Goal: Information Seeking & Learning: Learn about a topic

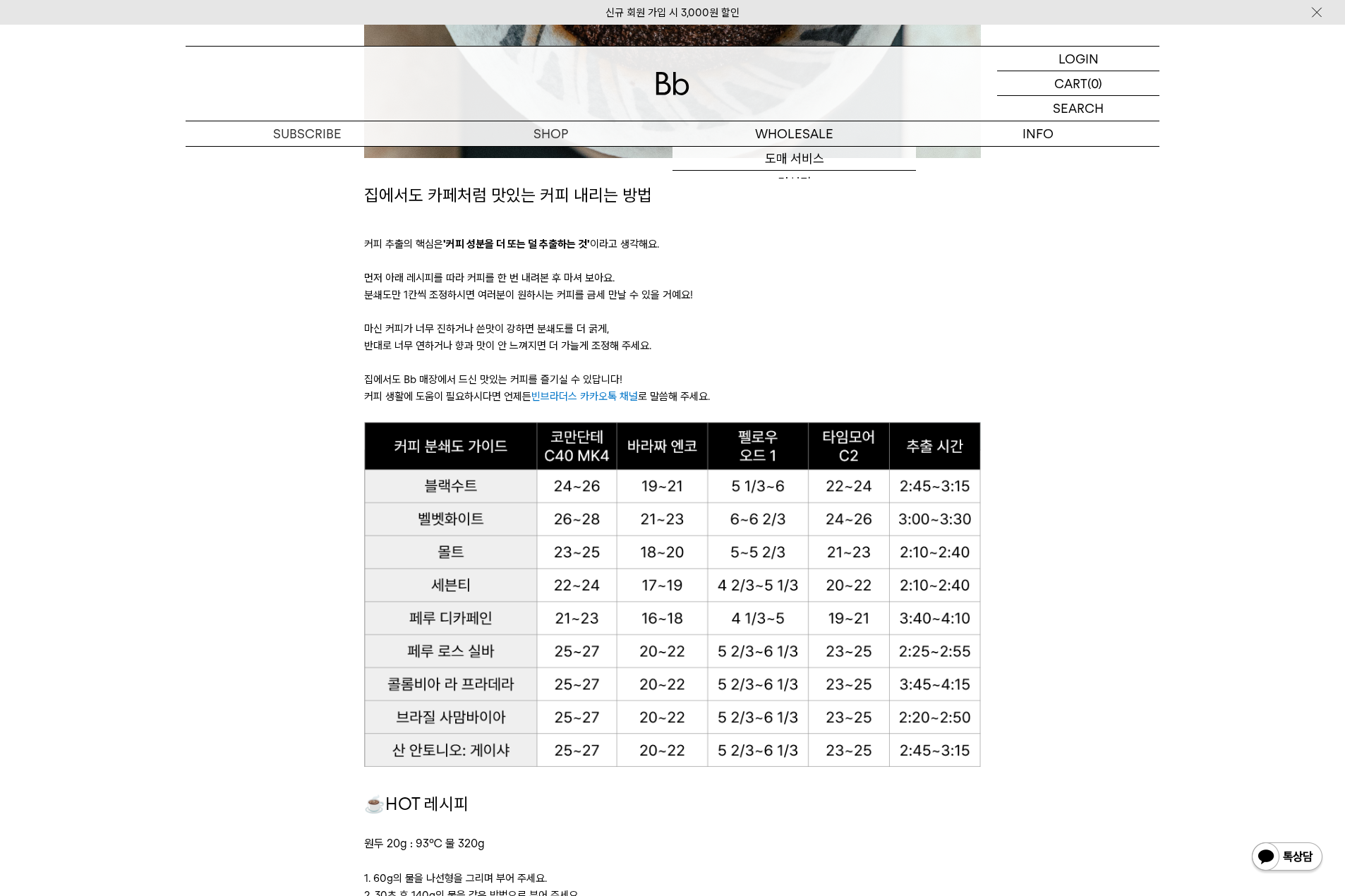
scroll to position [823, 0]
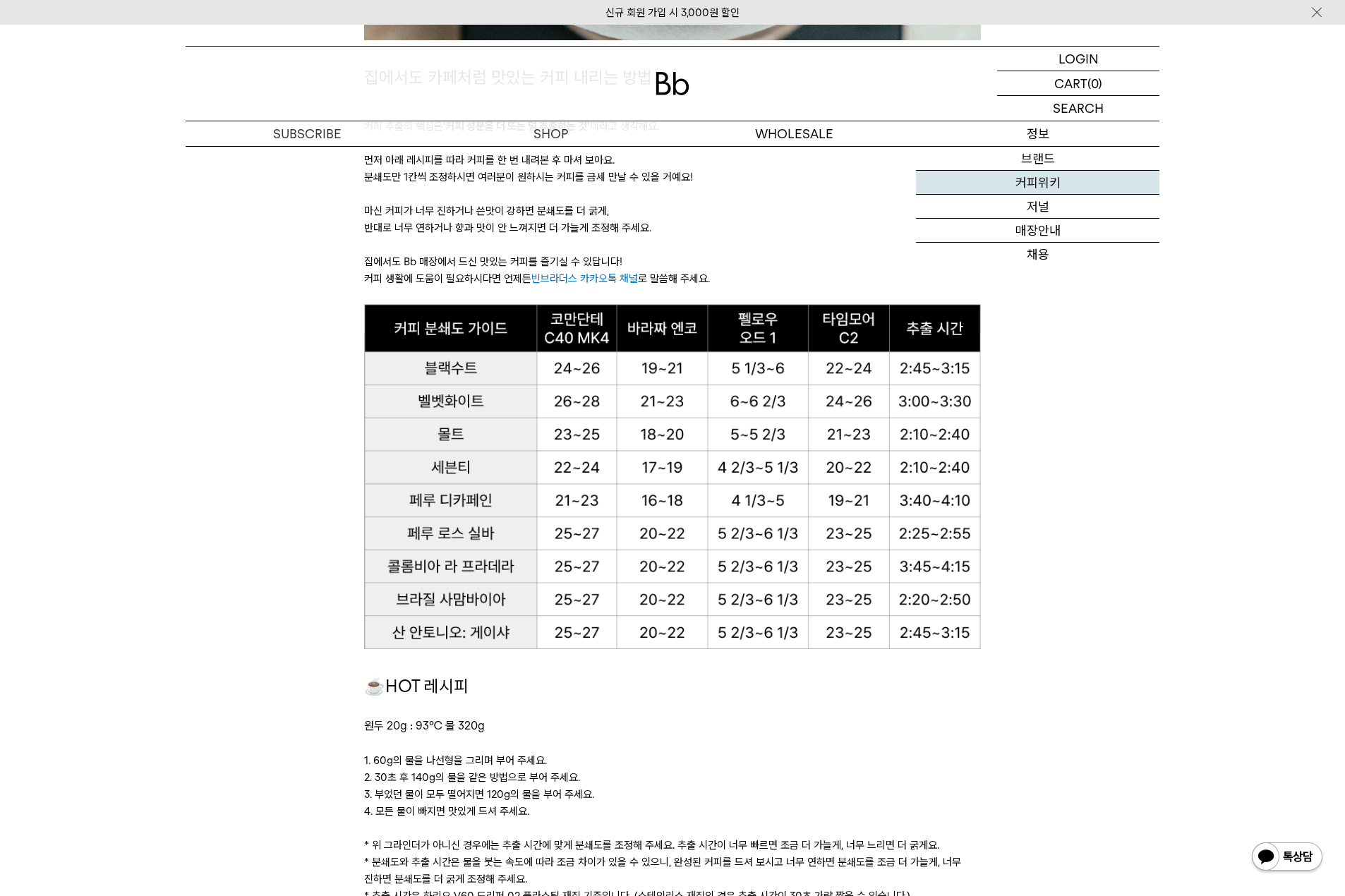
click at [1047, 176] on link "커피위키" at bounding box center [1038, 183] width 244 height 24
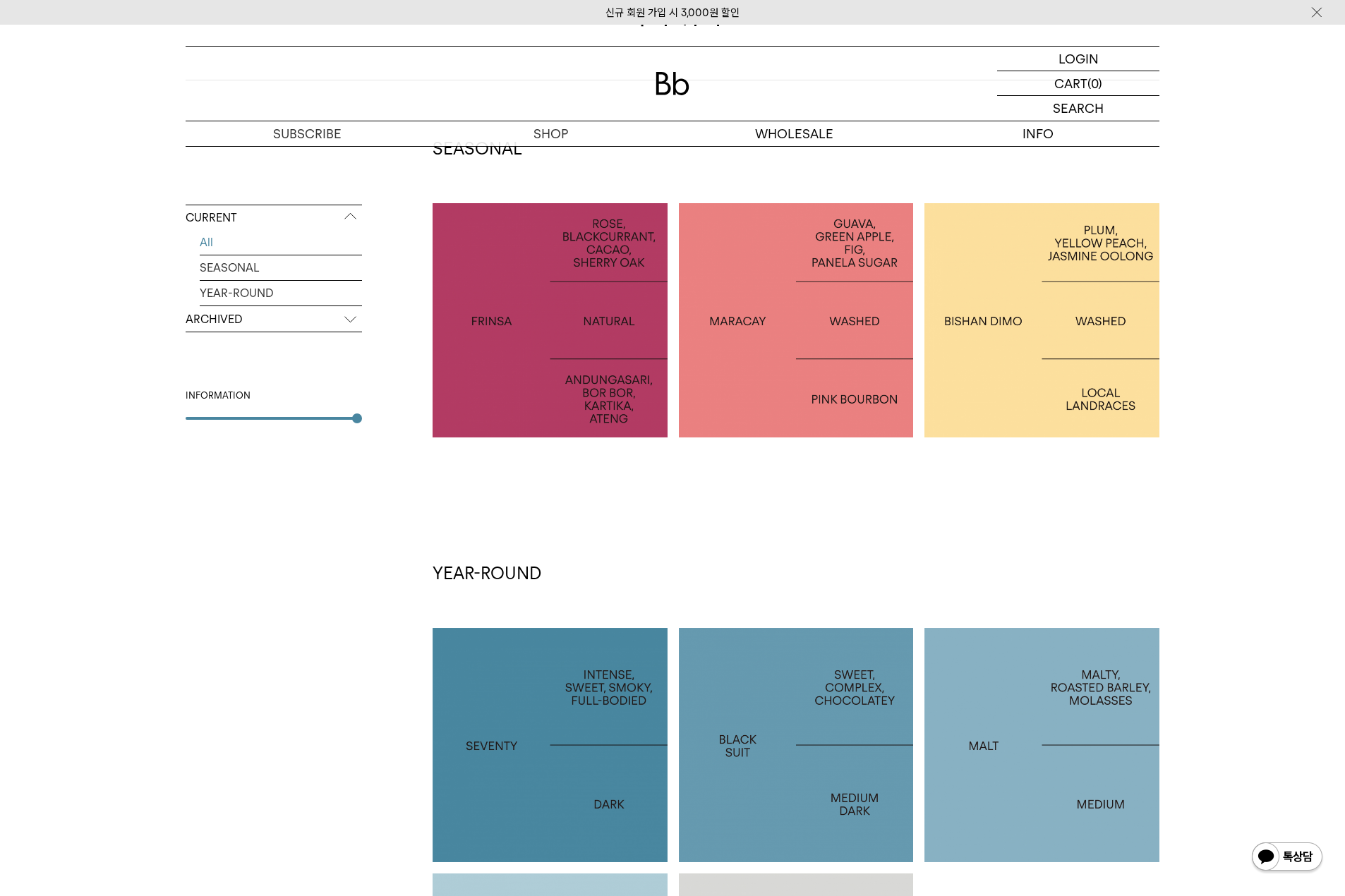
scroll to position [118, 0]
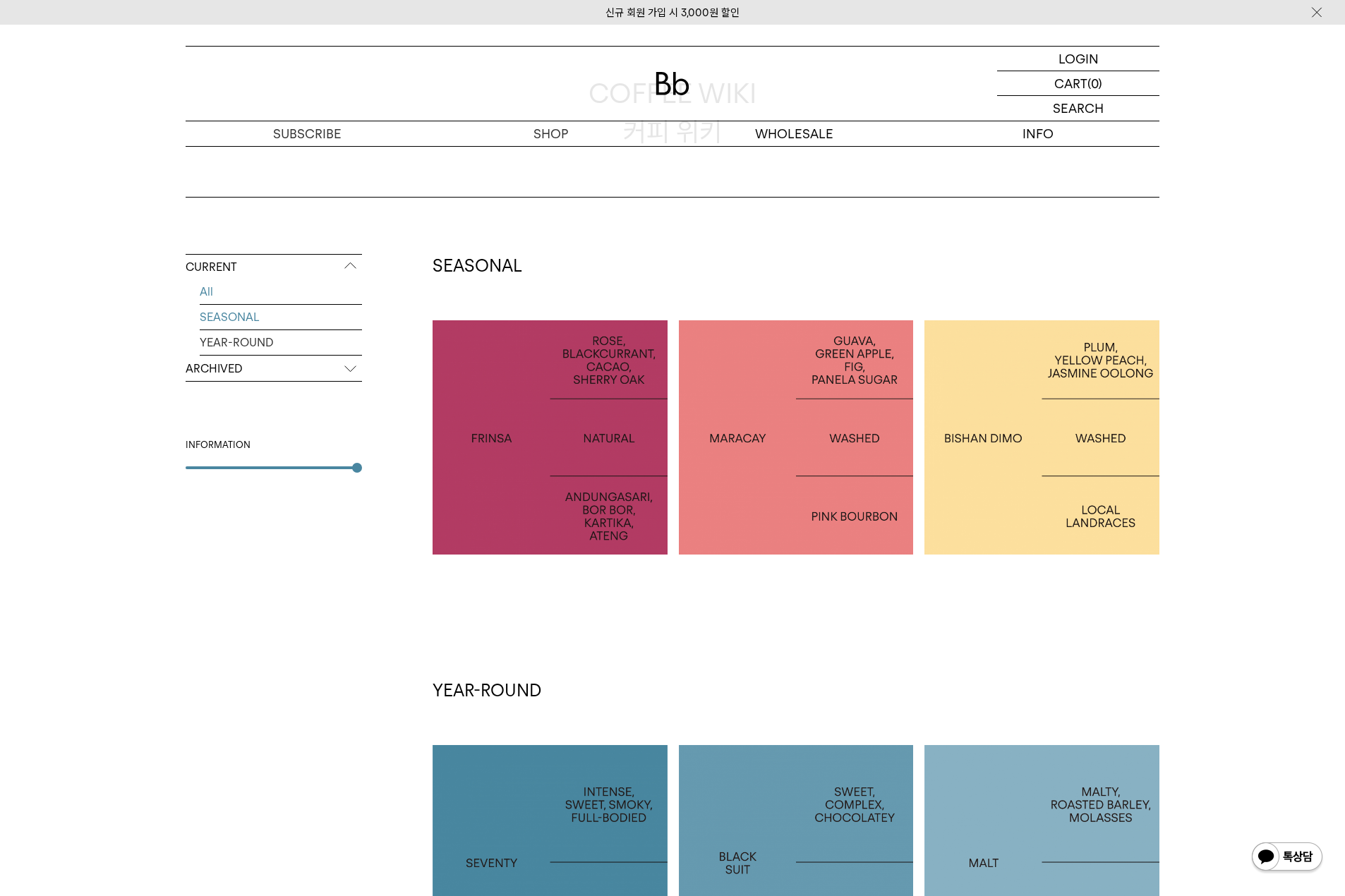
click at [294, 319] on link "SEASONAL" at bounding box center [280, 317] width 162 height 24
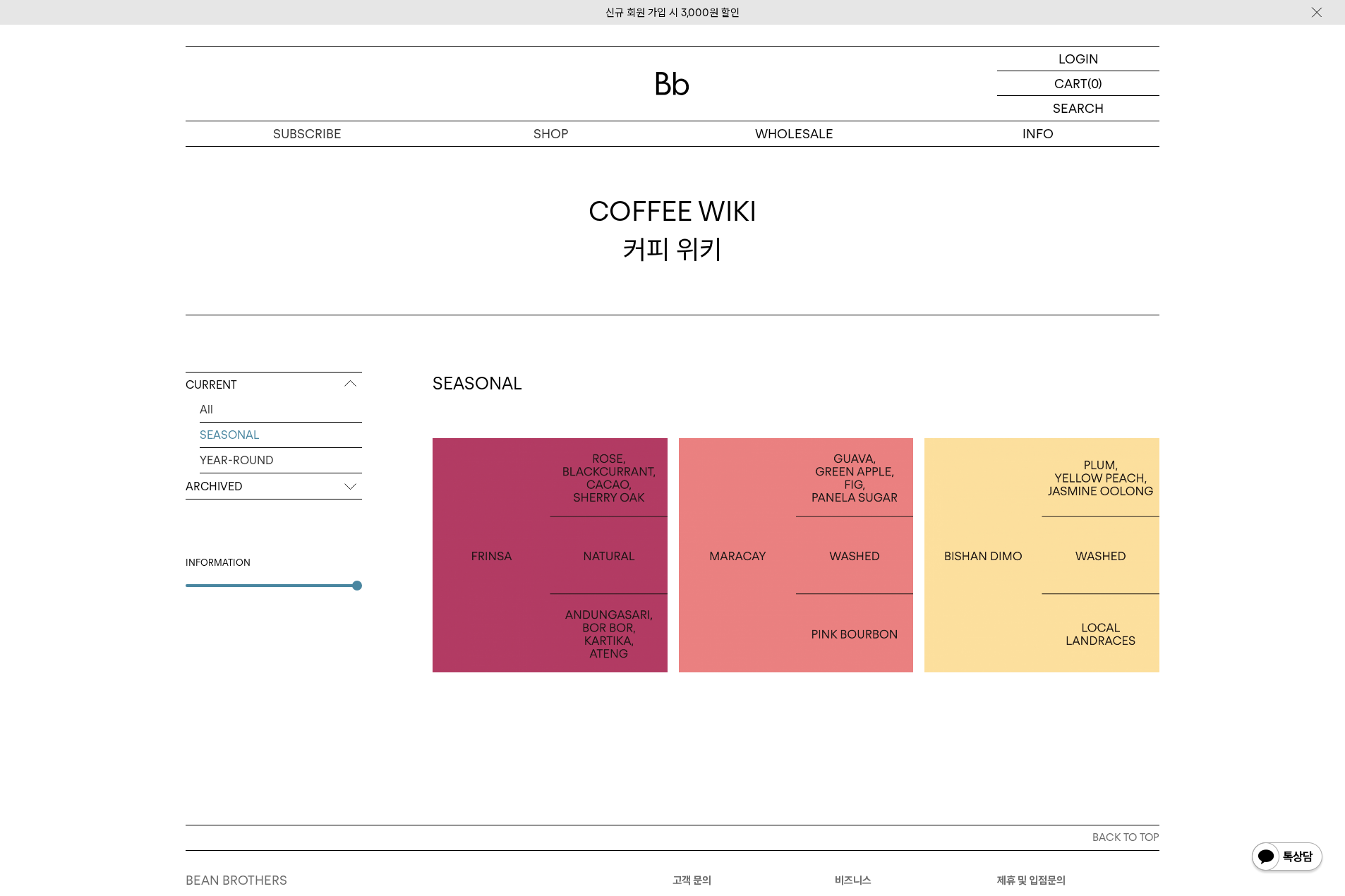
scroll to position [198, 0]
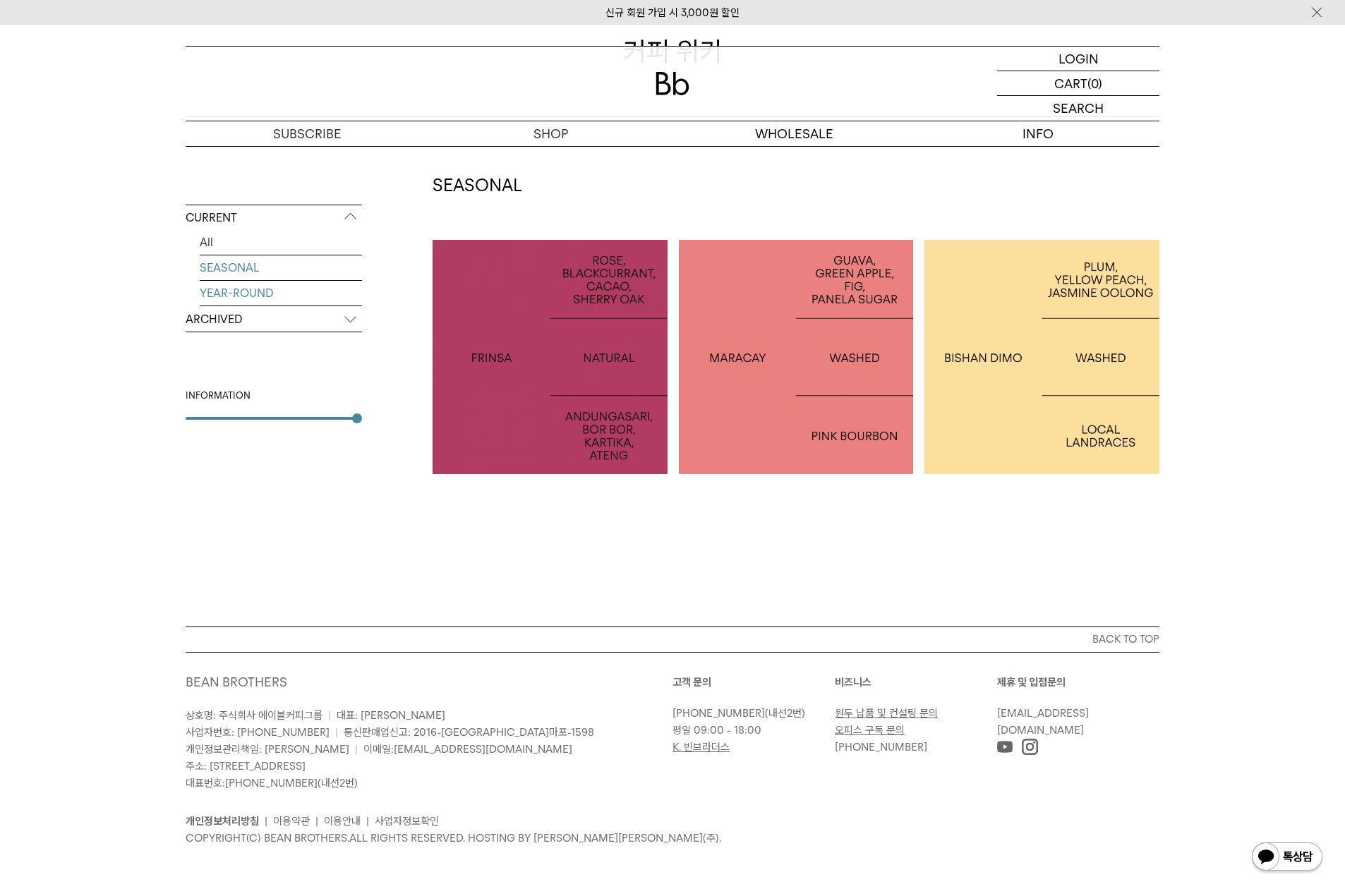
click at [273, 301] on link "YEAR-ROUND" at bounding box center [280, 293] width 162 height 24
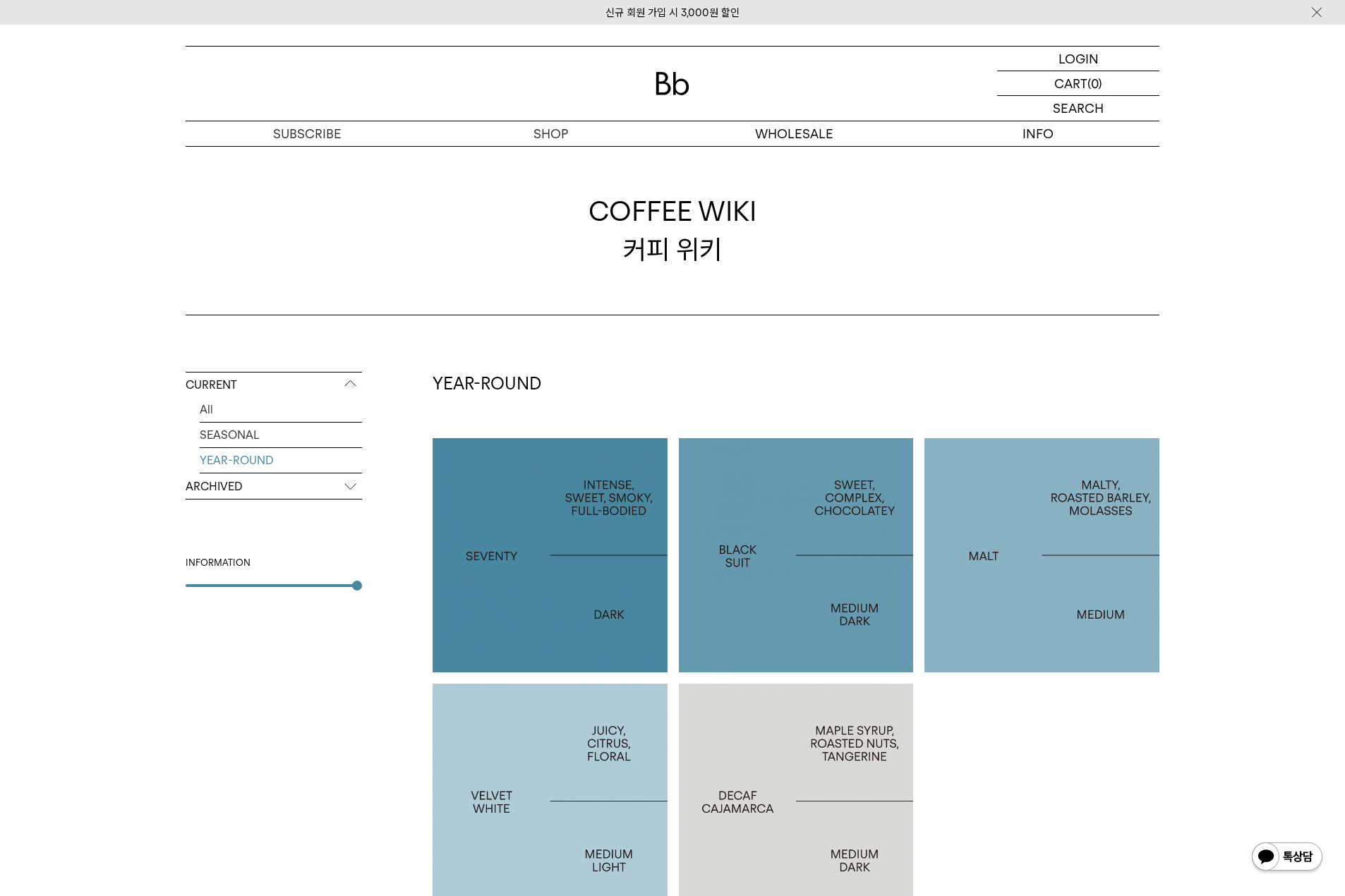
click at [223, 494] on p "ARCHIVED" at bounding box center [273, 486] width 176 height 25
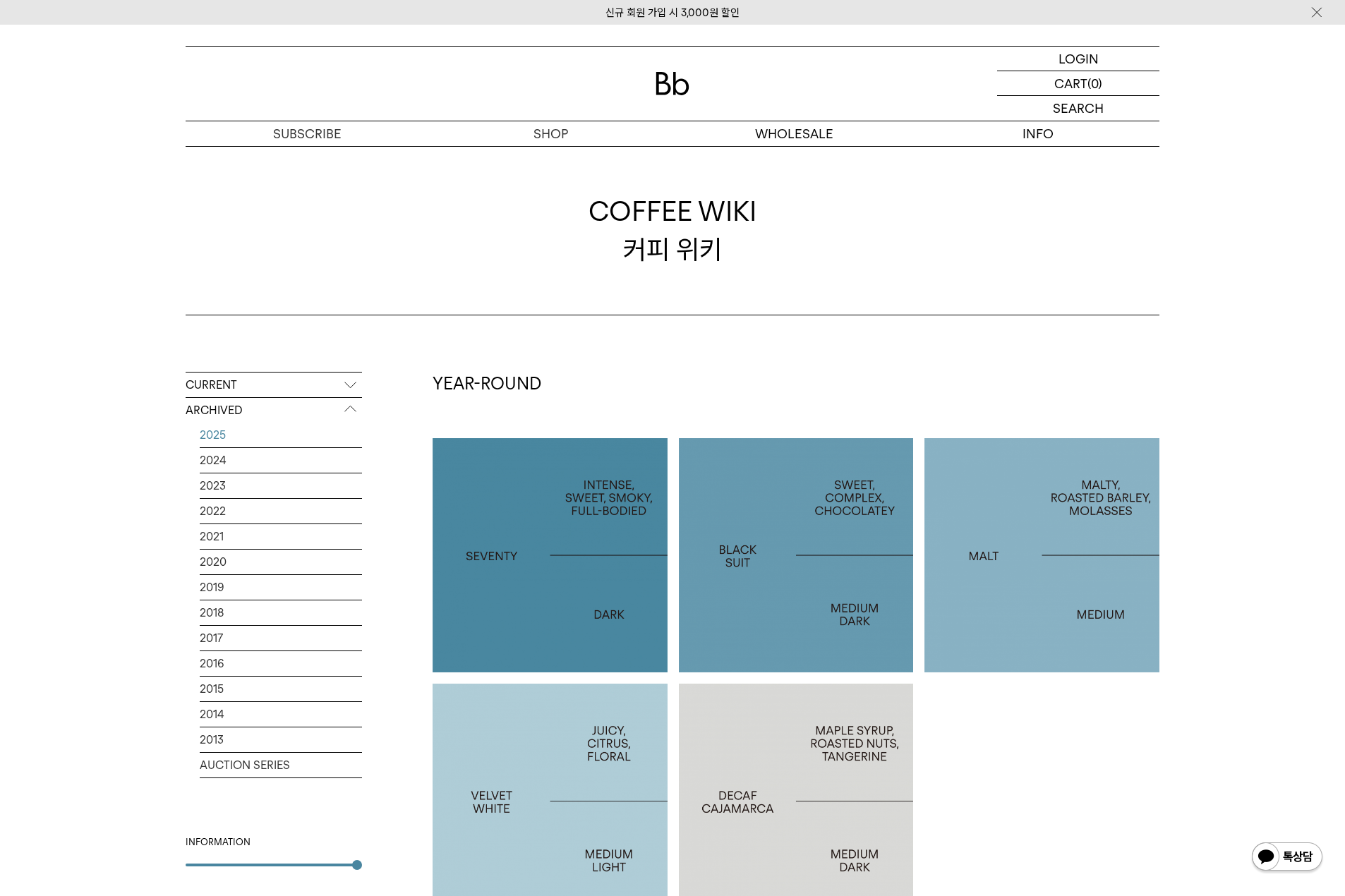
click at [248, 431] on link "2025" at bounding box center [280, 434] width 162 height 24
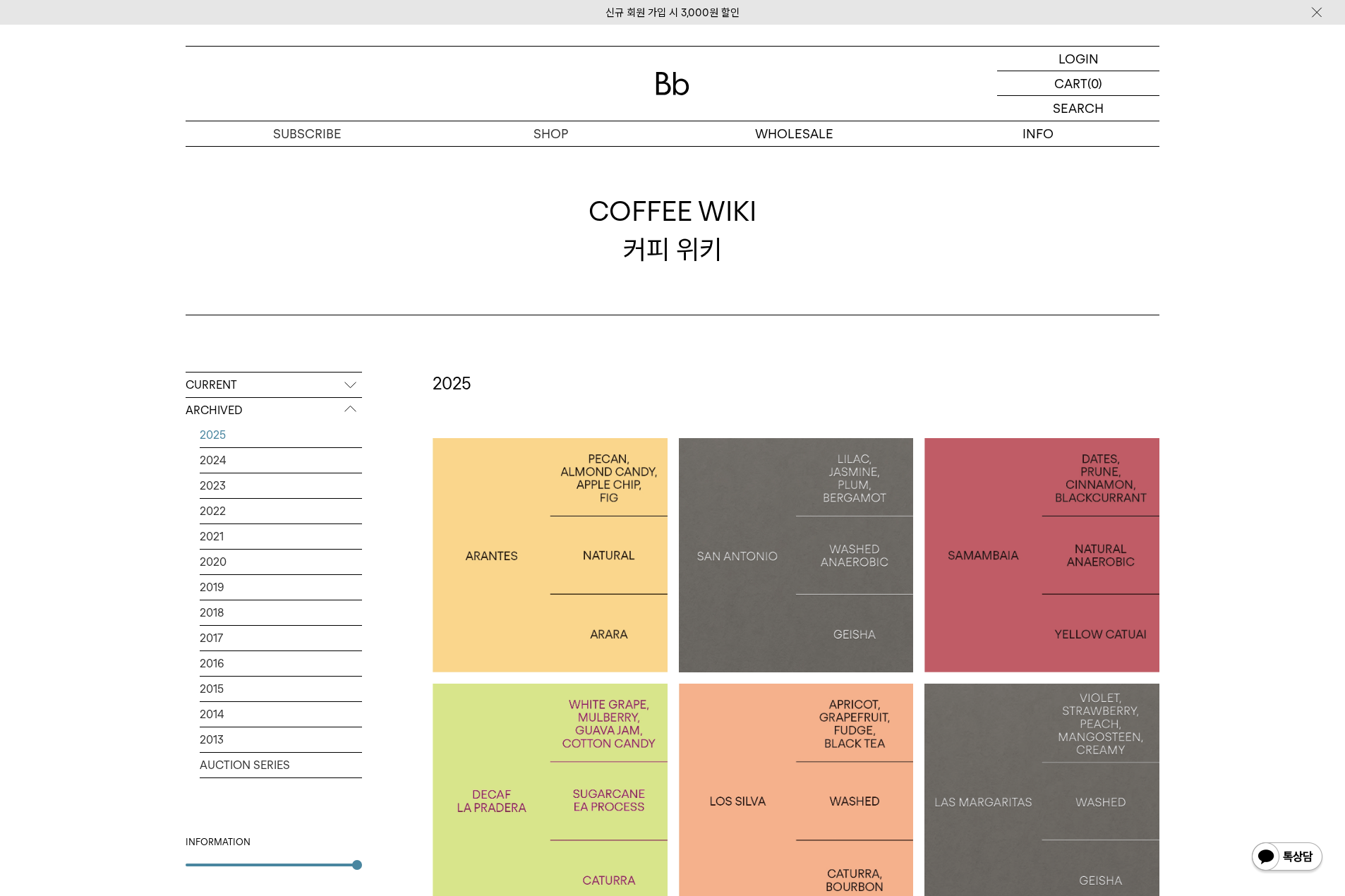
scroll to position [235, 0]
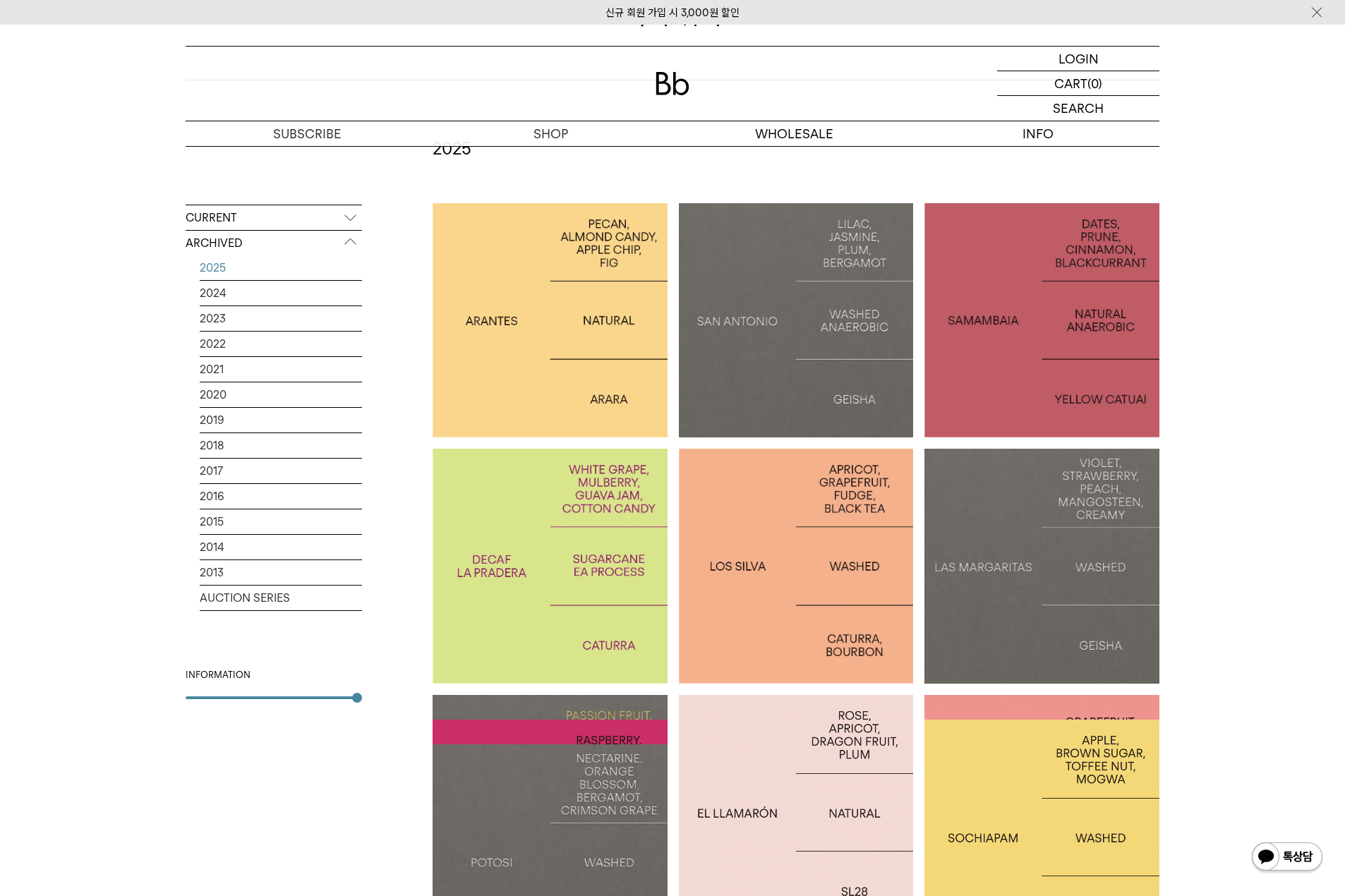
click at [784, 570] on p "PERU LOS SILVA" at bounding box center [796, 566] width 235 height 21
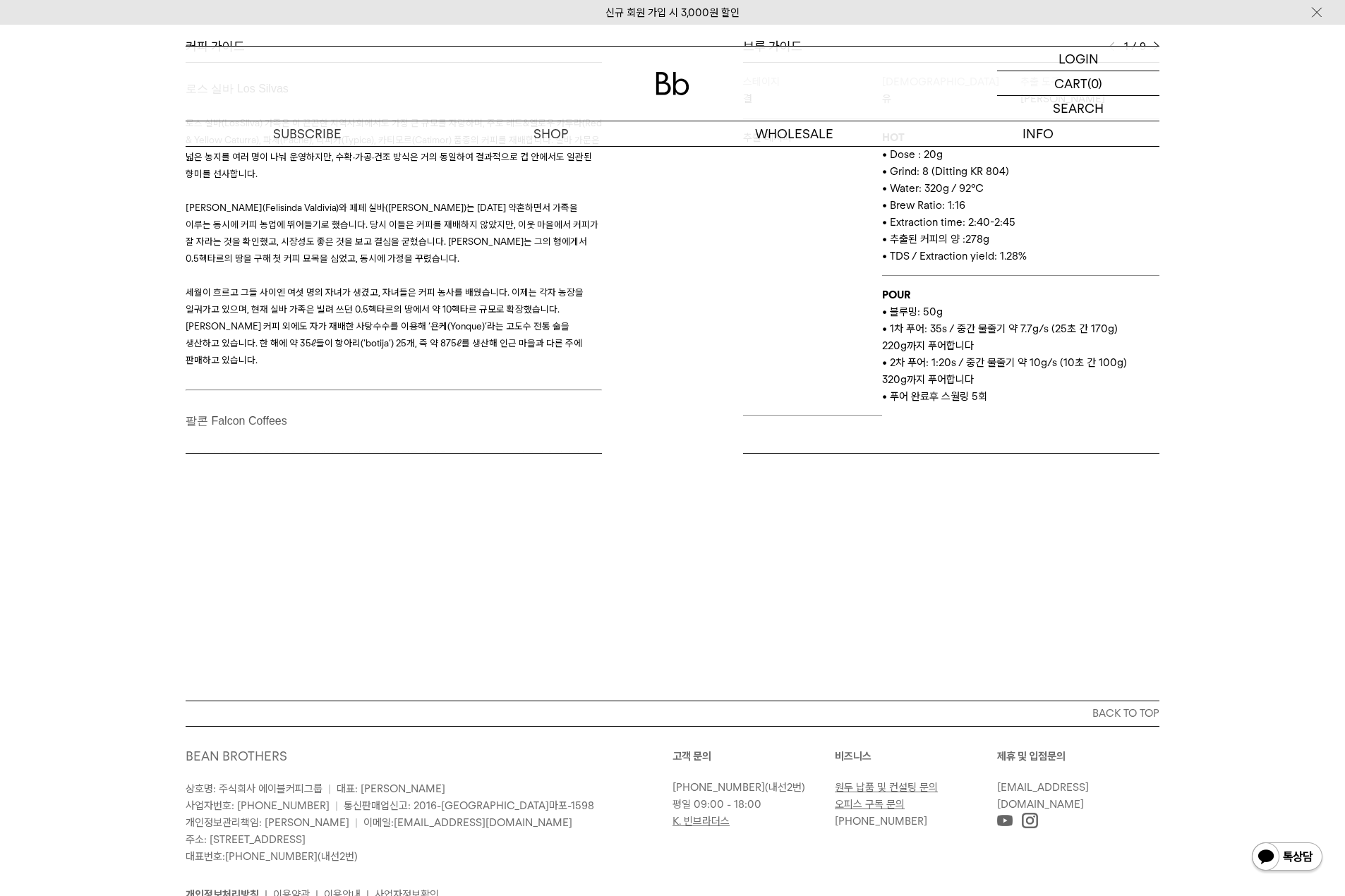
scroll to position [471, 0]
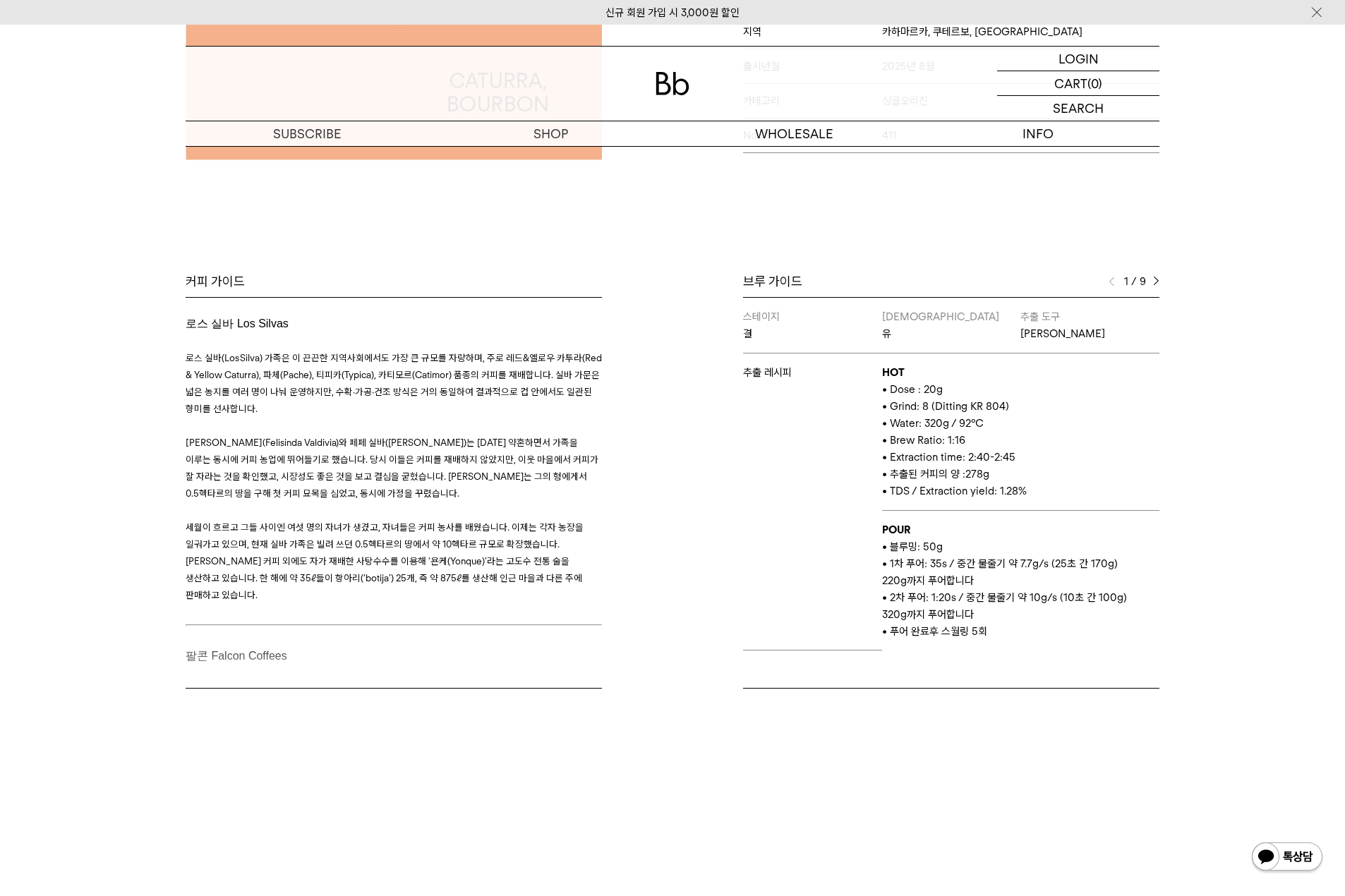
click at [1158, 284] on img at bounding box center [1156, 281] width 7 height 10
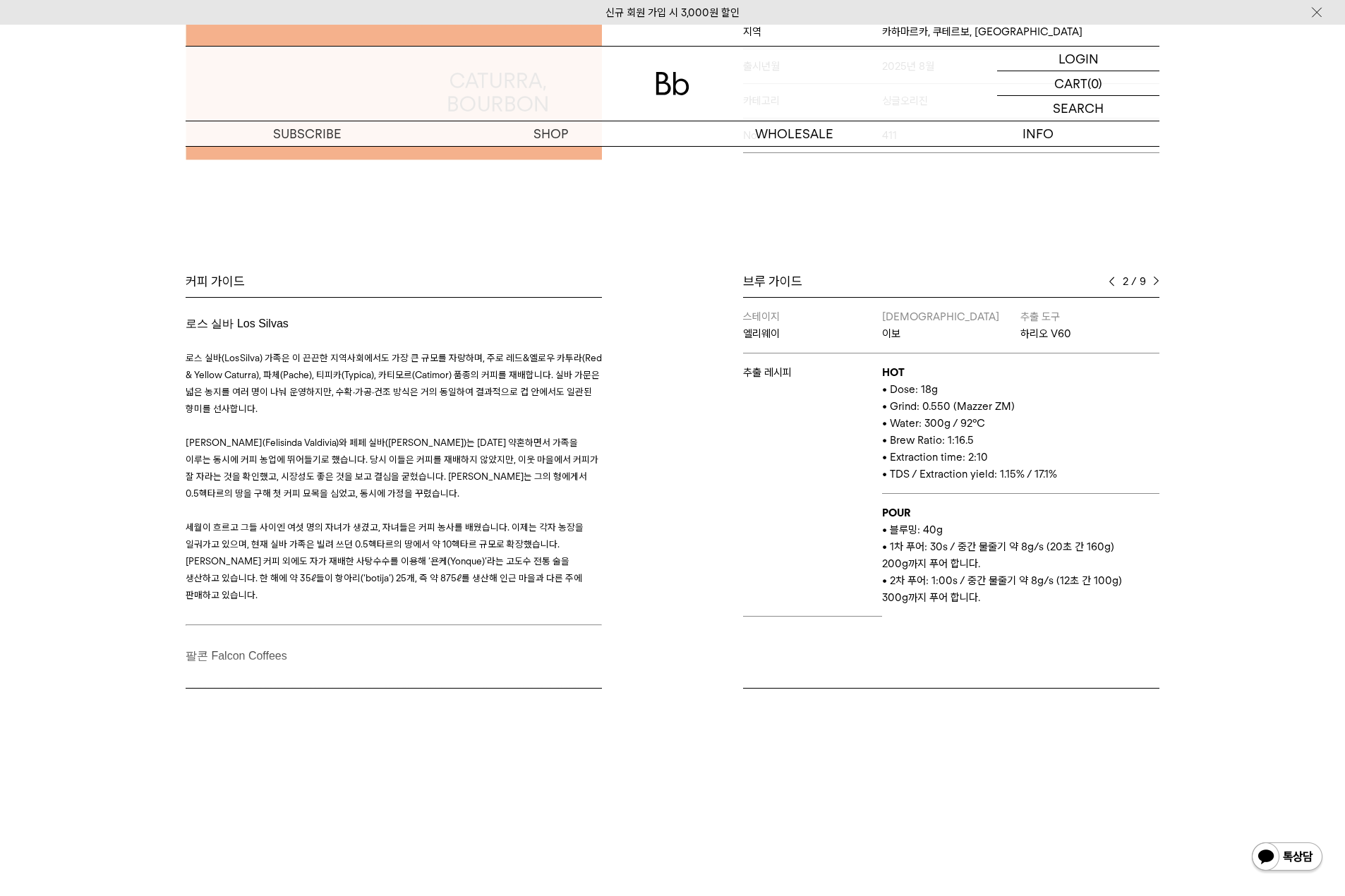
click at [1158, 284] on img at bounding box center [1156, 281] width 7 height 10
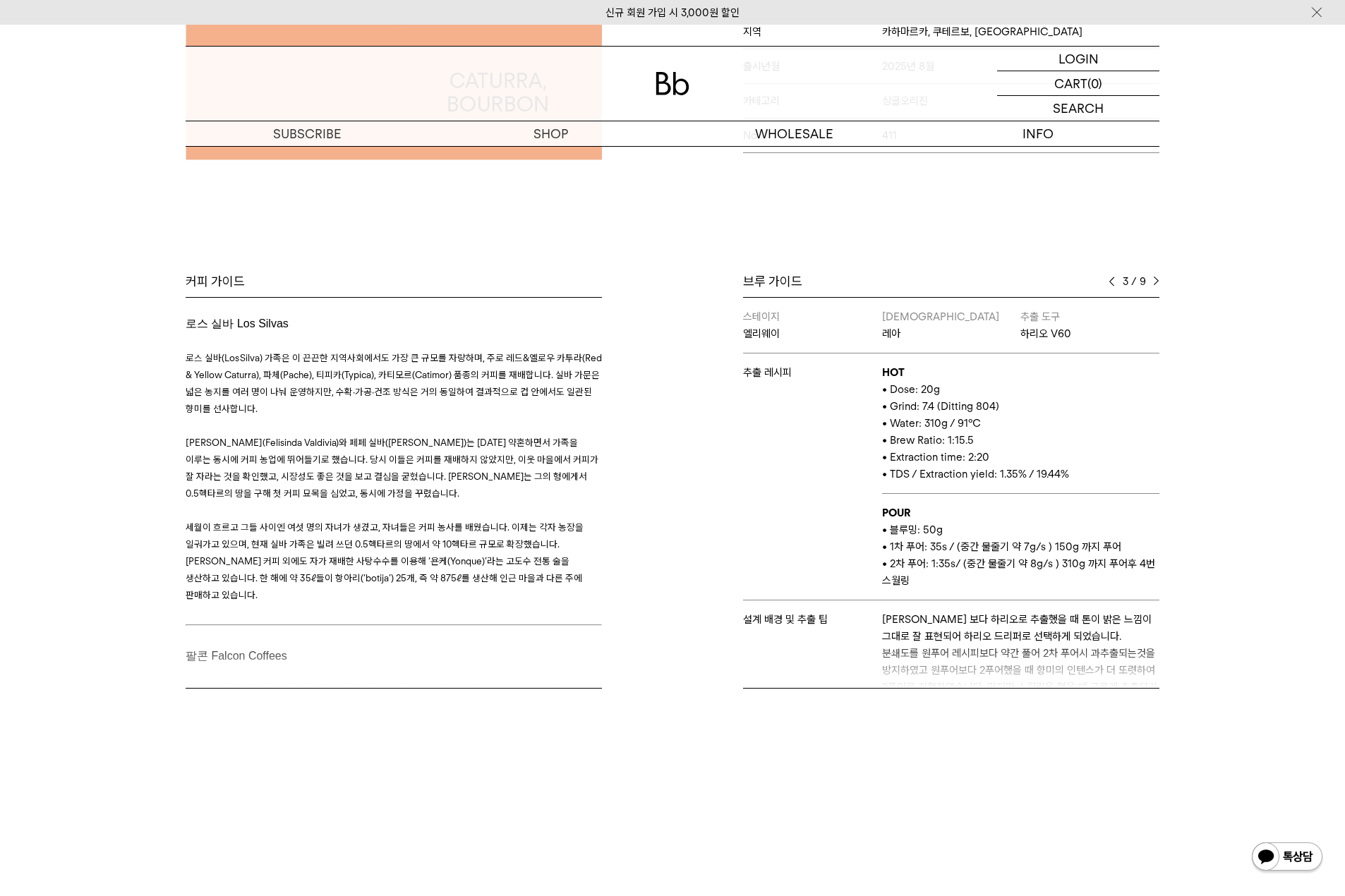
click at [1158, 284] on img at bounding box center [1156, 281] width 7 height 10
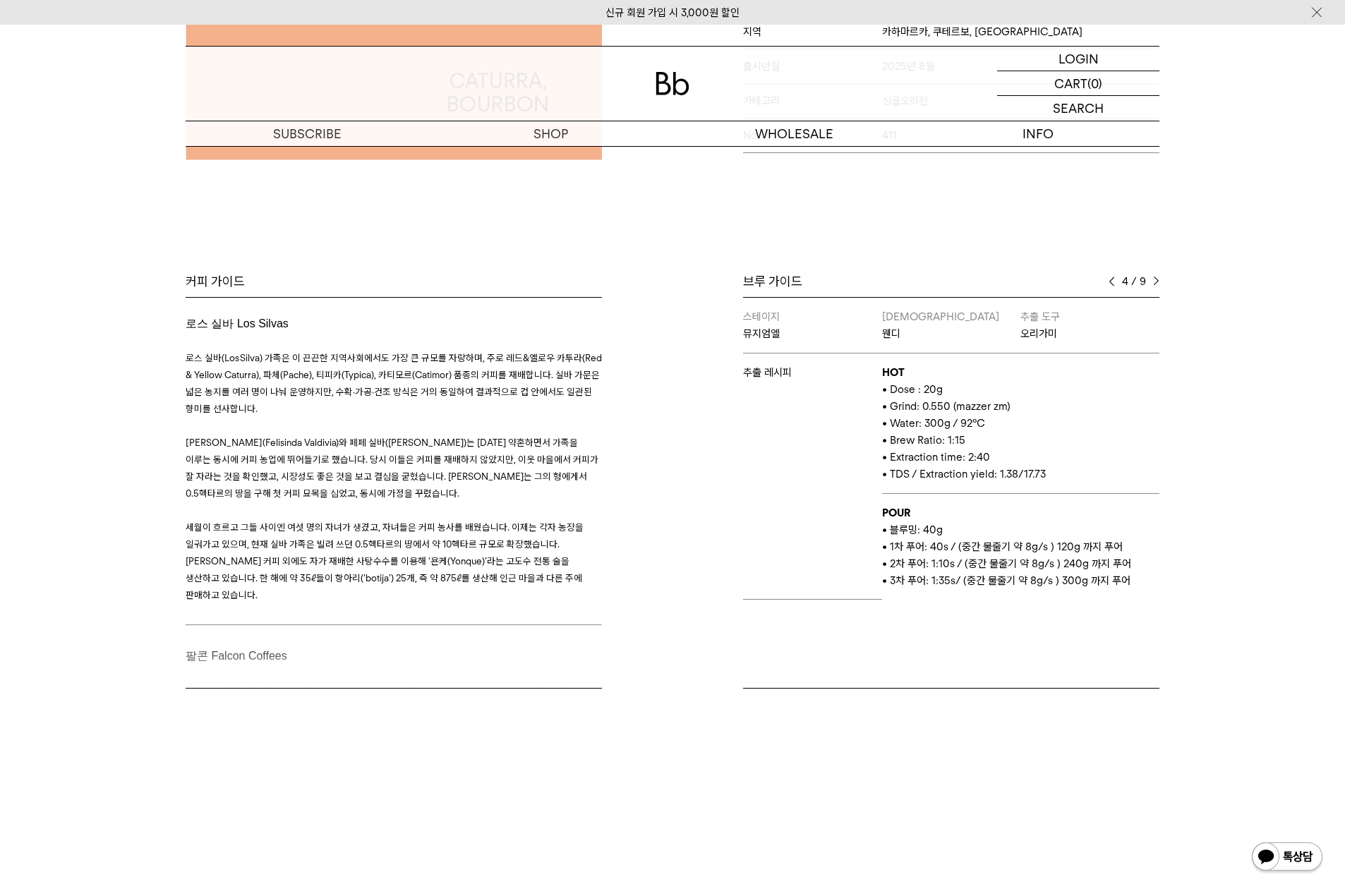
click at [1158, 284] on img at bounding box center [1156, 281] width 7 height 10
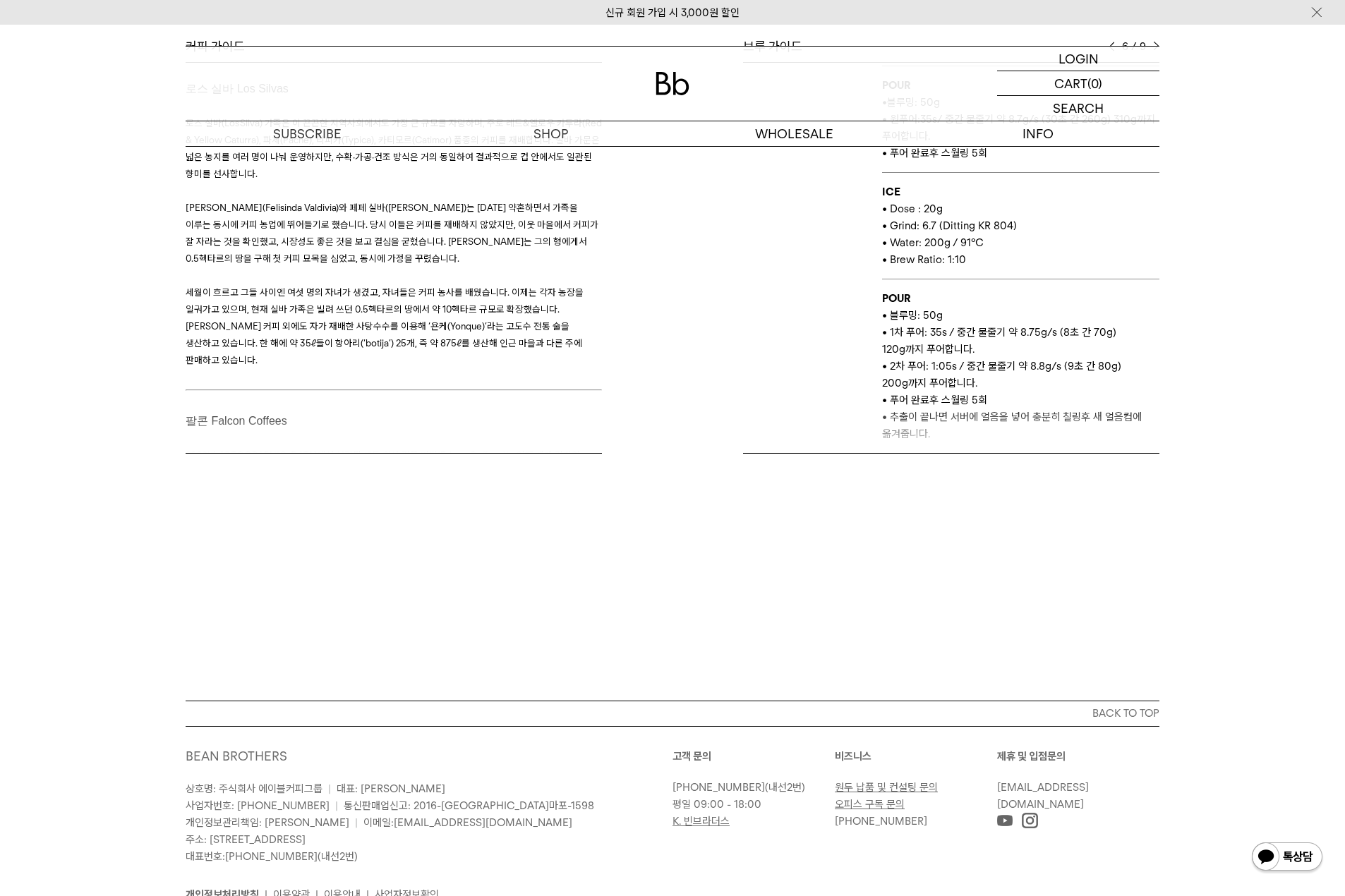
scroll to position [588, 0]
